Goal: Information Seeking & Learning: Learn about a topic

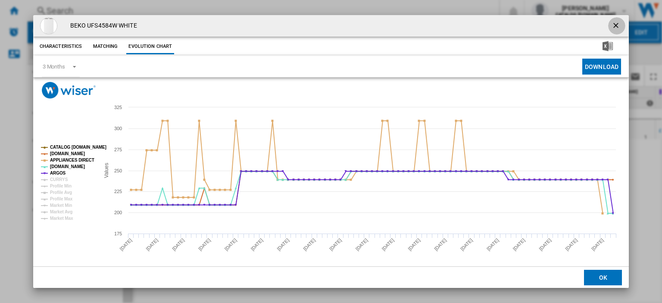
click at [612, 25] on ng-md-icon "getI18NText('BUTTONS.CLOSE_DIALOG')" at bounding box center [617, 26] width 10 height 10
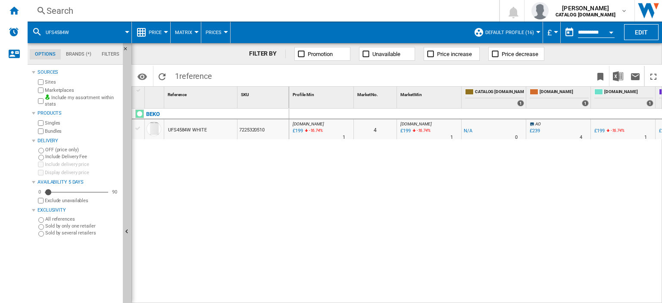
click at [75, 10] on div "Search" at bounding box center [262, 11] width 430 height 12
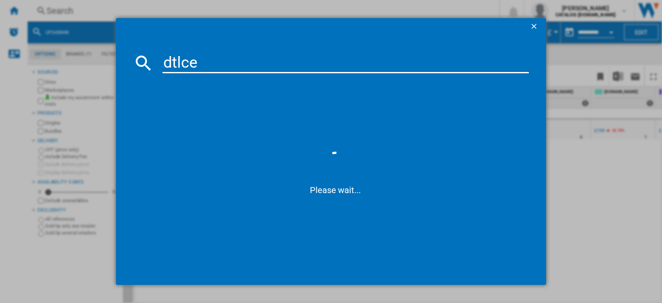
type input "dtlce8"
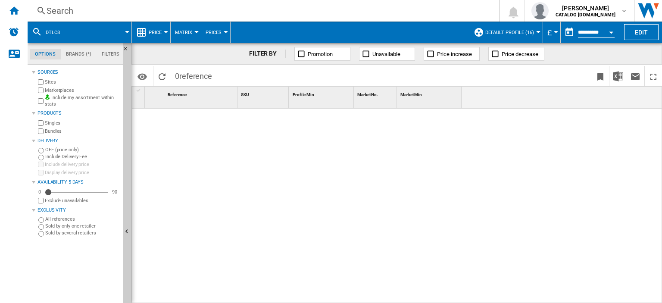
click at [68, 28] on button "dtlc8" at bounding box center [57, 33] width 23 height 22
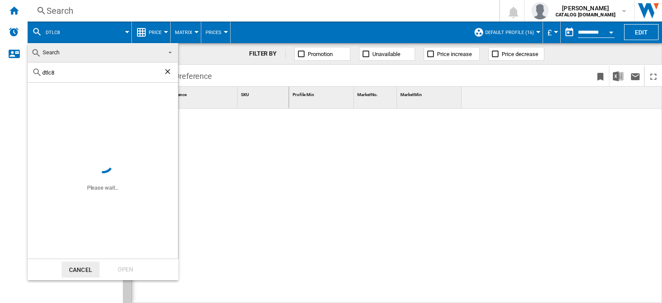
click at [70, 72] on input "dtlc8" at bounding box center [102, 72] width 121 height 6
click at [69, 52] on span "Search" at bounding box center [96, 53] width 130 height 12
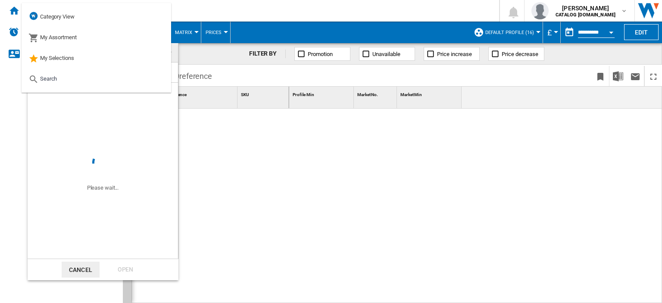
click at [215, 54] on md-backdrop at bounding box center [331, 151] width 662 height 303
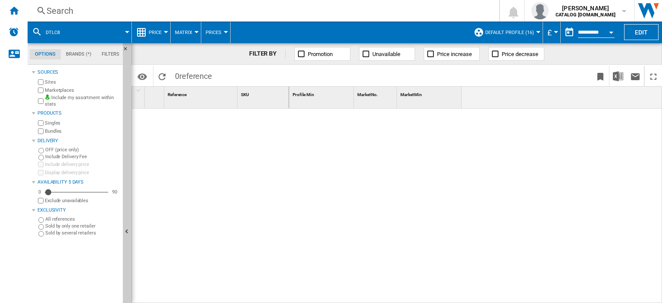
click at [238, 75] on span at bounding box center [310, 76] width 188 height 20
click at [59, 30] on span "dtlc8" at bounding box center [53, 33] width 14 height 6
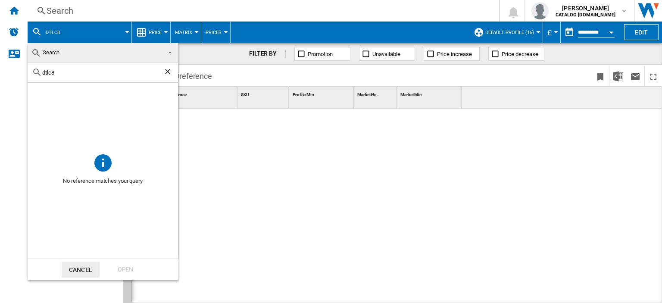
click at [58, 13] on md-backdrop at bounding box center [331, 151] width 662 height 303
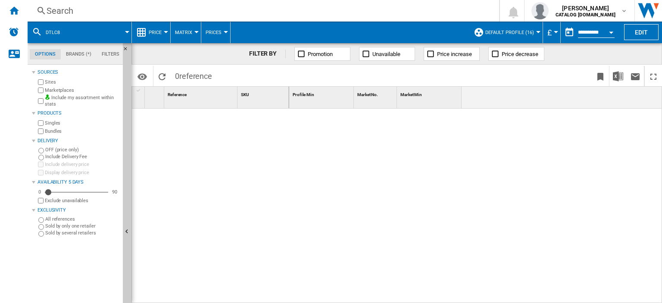
click at [61, 9] on div "Search" at bounding box center [262, 11] width 430 height 12
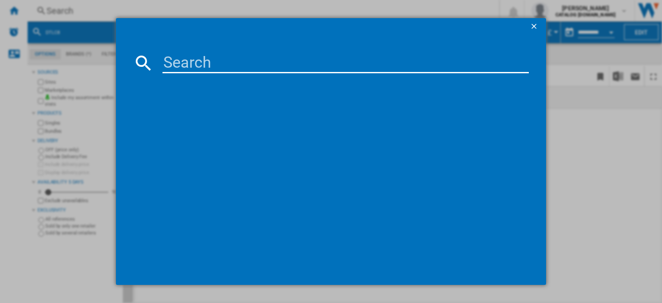
click at [182, 61] on input at bounding box center [346, 63] width 366 height 21
type input "dtlce8"
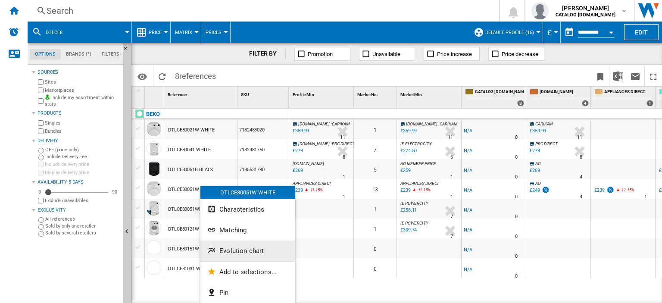
click at [245, 247] on span "Evolution chart" at bounding box center [241, 251] width 44 height 8
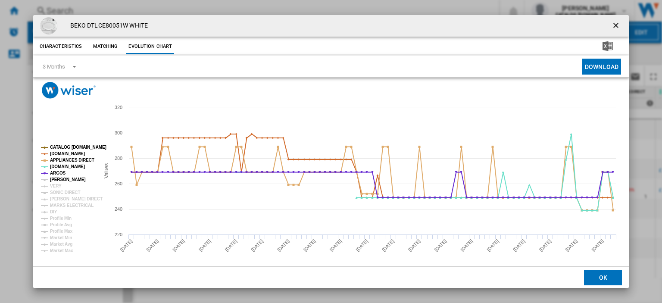
click at [59, 177] on tspan "[PERSON_NAME]" at bounding box center [68, 179] width 36 height 5
click at [53, 187] on tspan "VERY" at bounding box center [56, 186] width 12 height 5
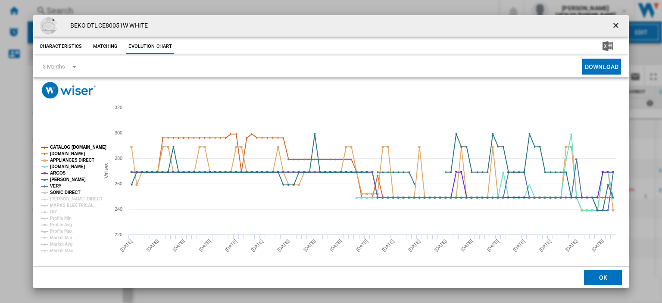
click at [56, 192] on tspan "SONIC DIRECT" at bounding box center [65, 192] width 30 height 5
click at [61, 197] on tspan "[PERSON_NAME] DIRECT" at bounding box center [76, 199] width 53 height 5
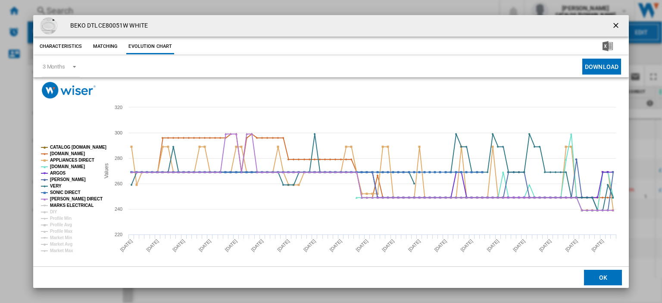
click at [62, 206] on tspan "MARKS ELECTRICAL" at bounding box center [72, 205] width 44 height 5
